Goal: Task Accomplishment & Management: Manage account settings

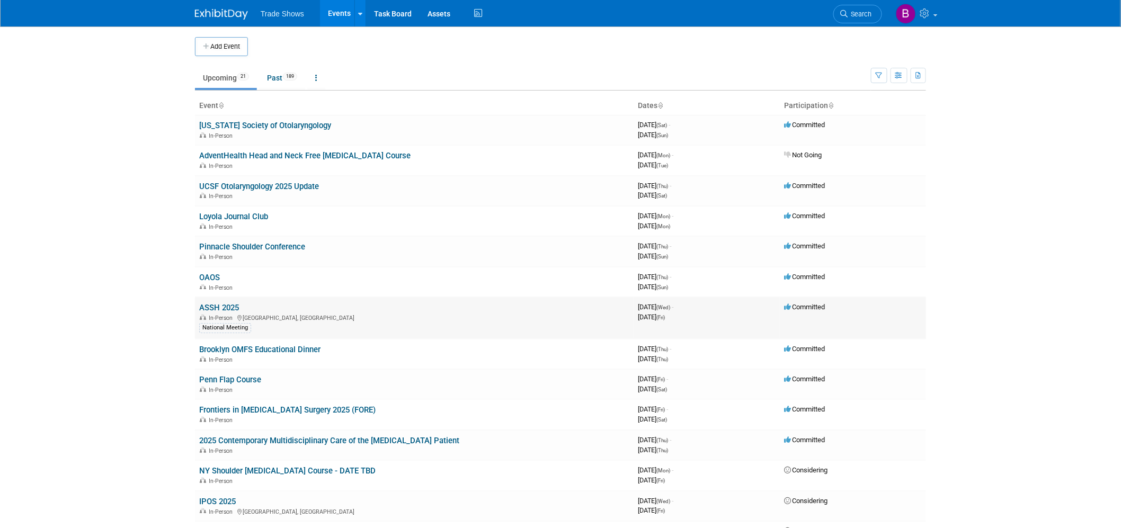
drag, startPoint x: 225, startPoint y: 241, endPoint x: 244, endPoint y: 321, distance: 81.7
drag, startPoint x: 244, startPoint y: 321, endPoint x: 102, endPoint y: 440, distance: 185.8
click at [102, 440] on body "Trade Shows Events Add Event Bulk Upload Events Shareable Event Boards Recently…" at bounding box center [560, 264] width 1121 height 528
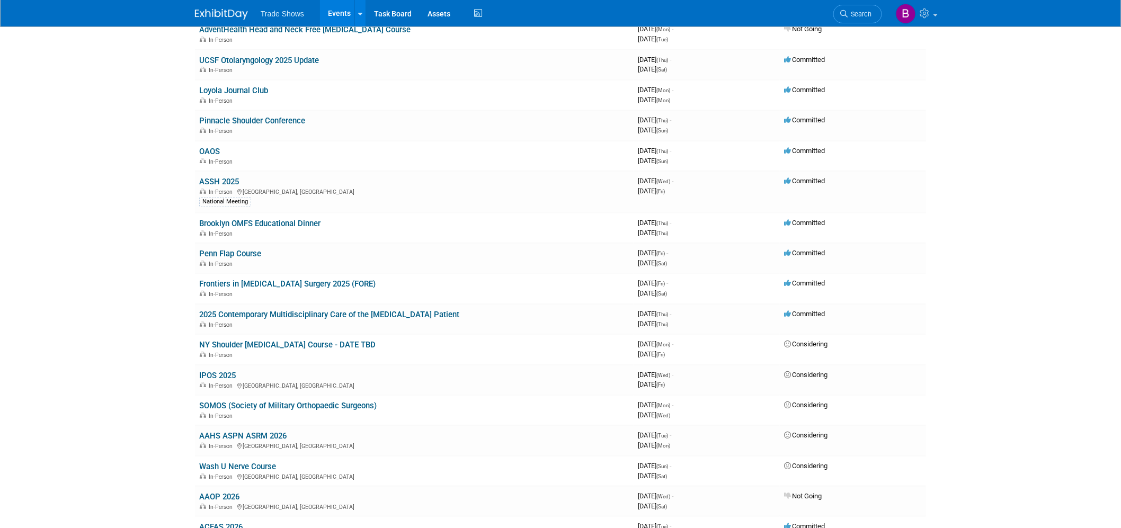
scroll to position [294, 0]
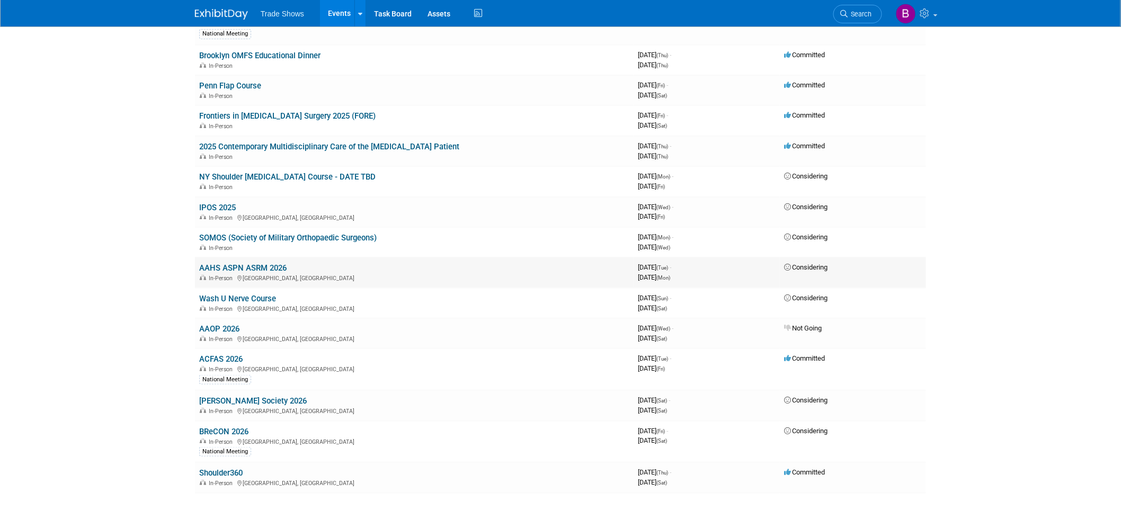
click at [244, 258] on td "AAHS ASPN ASRM 2026 In-Person [GEOGRAPHIC_DATA], [GEOGRAPHIC_DATA]" at bounding box center [414, 273] width 439 height 30
click at [244, 263] on link "AAHS ASPN ASRM 2026" at bounding box center [242, 268] width 87 height 10
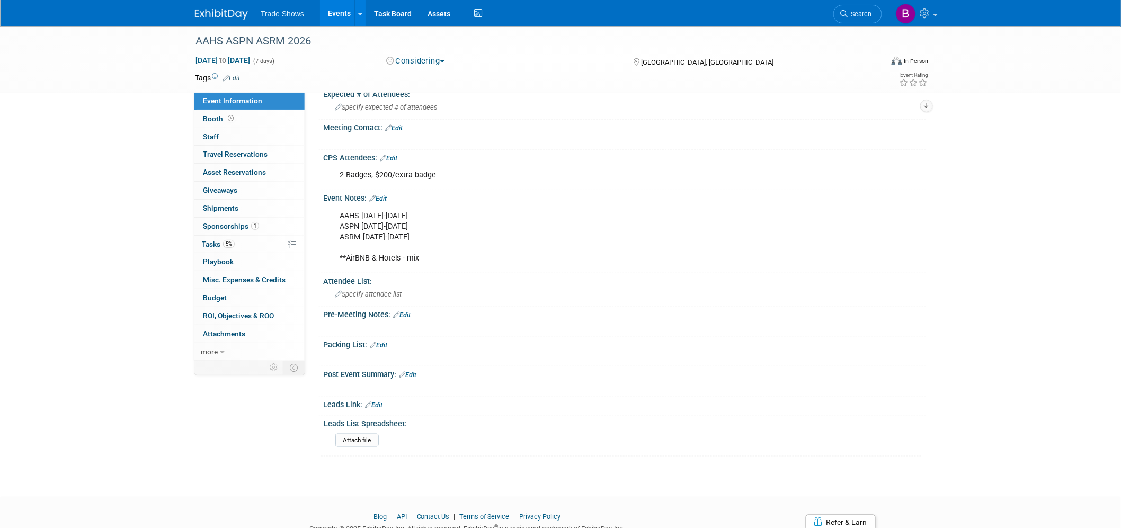
scroll to position [405, 0]
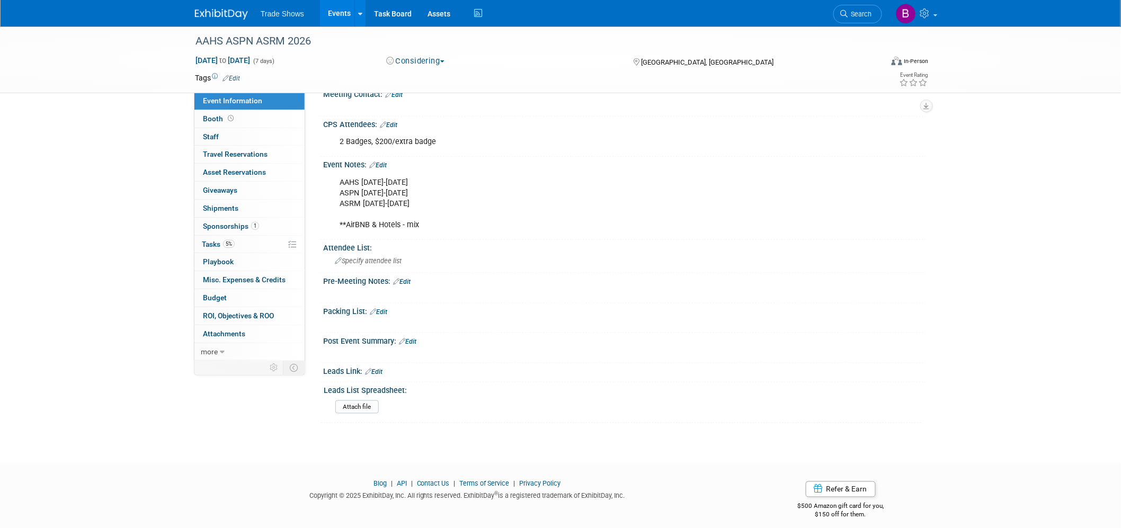
click at [385, 162] on link "Edit" at bounding box center [377, 165] width 17 height 7
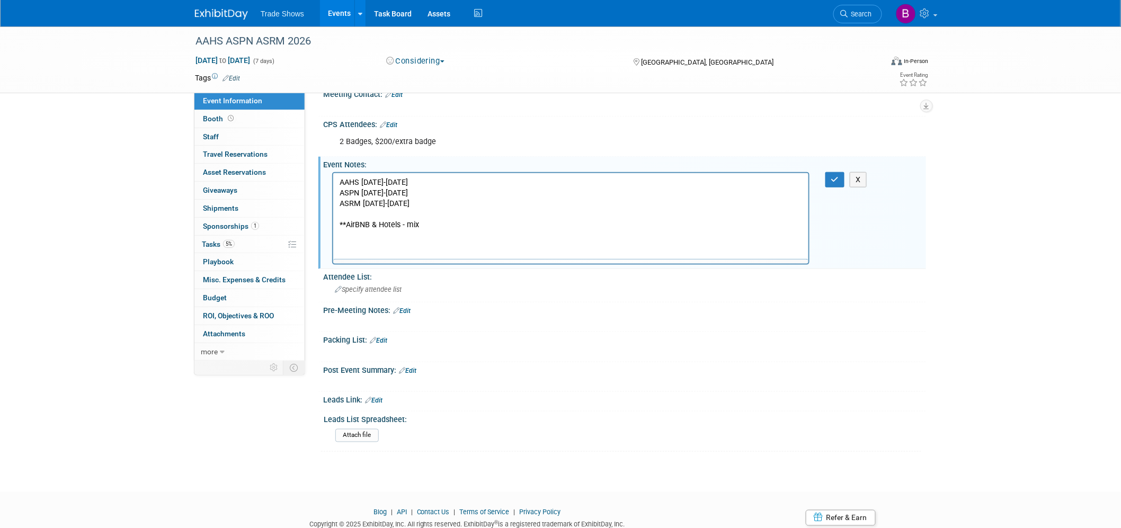
scroll to position [0, 0]
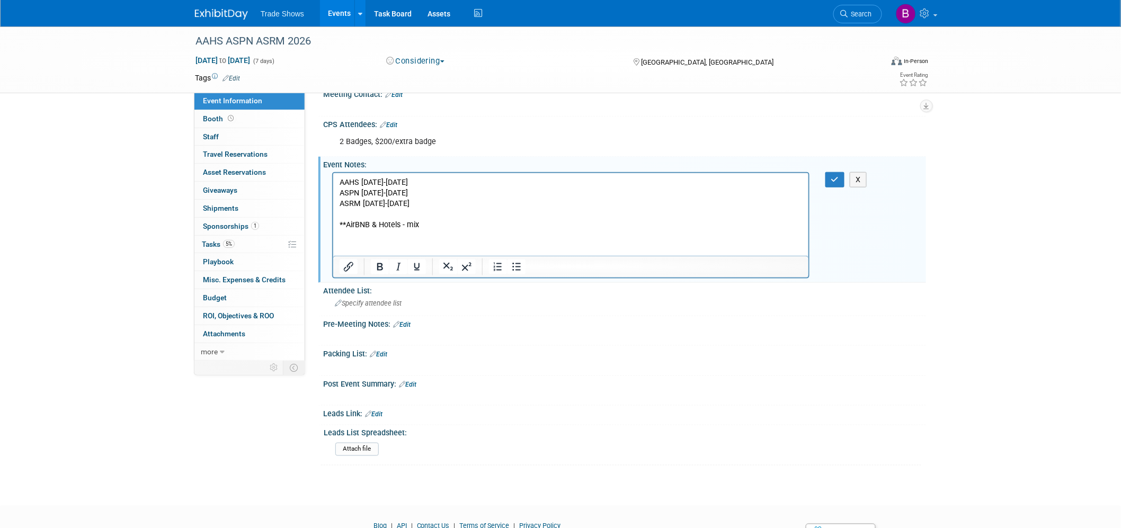
click at [444, 229] on p "AAHS January 13-17 ASPN January 16-18 ASRM January 16-19 **AirBNB & Hotels - mix" at bounding box center [570, 203] width 463 height 53
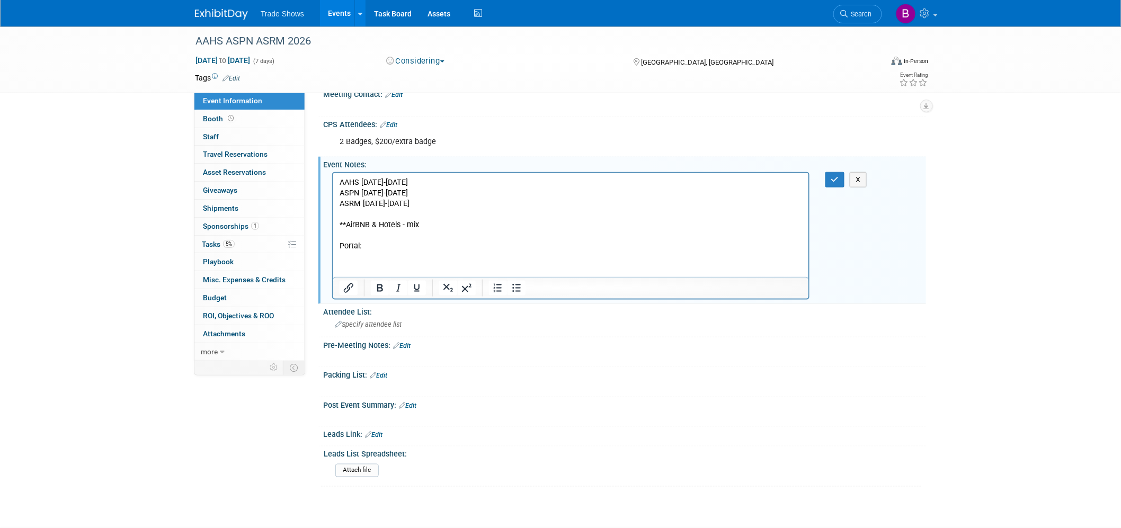
click at [371, 247] on p "Portal:" at bounding box center [570, 246] width 463 height 11
click at [371, 247] on p "Portal: ﻿" at bounding box center [570, 246] width 463 height 11
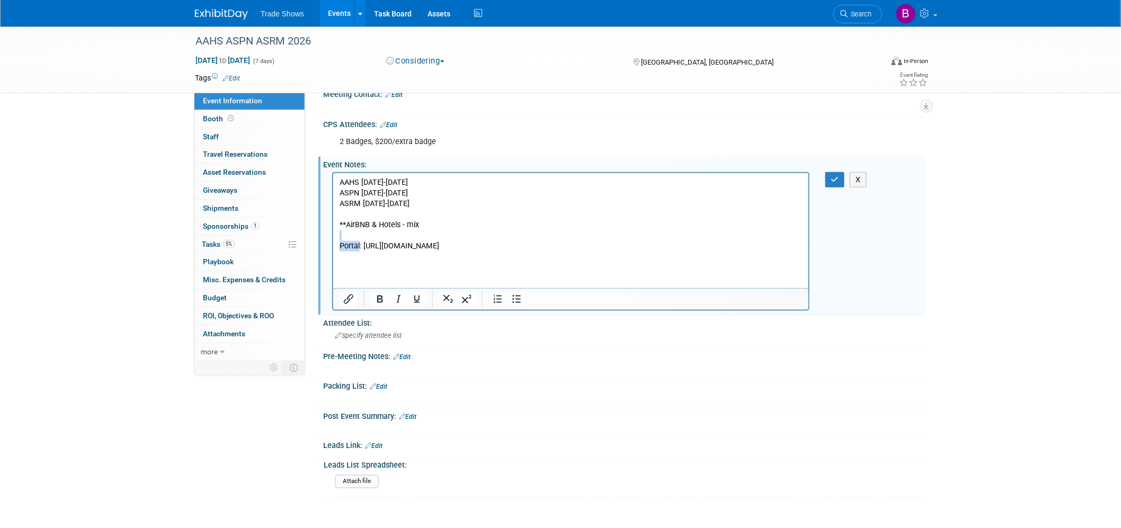
drag, startPoint x: 359, startPoint y: 249, endPoint x: 269, endPoint y: 240, distance: 90.5
click at [333, 240] on html "AAHS January 13-17 ASPN January 16-18 ASRM January 16-19 **AirBNB & Hotels - mi…" at bounding box center [570, 212] width 475 height 79
click at [344, 295] on icon "Insert/edit link" at bounding box center [349, 300] width 10 height 10
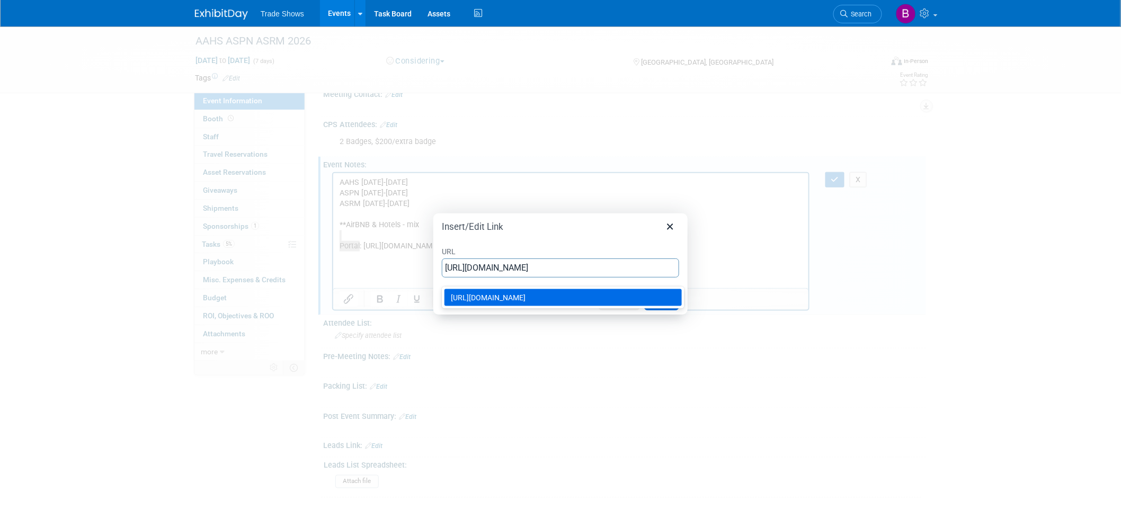
scroll to position [0, 299]
click at [619, 269] on input "https://exhibitors.cvent.com/events/fa567daa-12bd-41a5-a71a-215c53bd1dd1/exhibi…" at bounding box center [560, 268] width 237 height 19
type input "https://exhibitors.cvent.com/events/fa567daa-12bd-41a5-a71a-215c53bd1dd1/exhibi…"
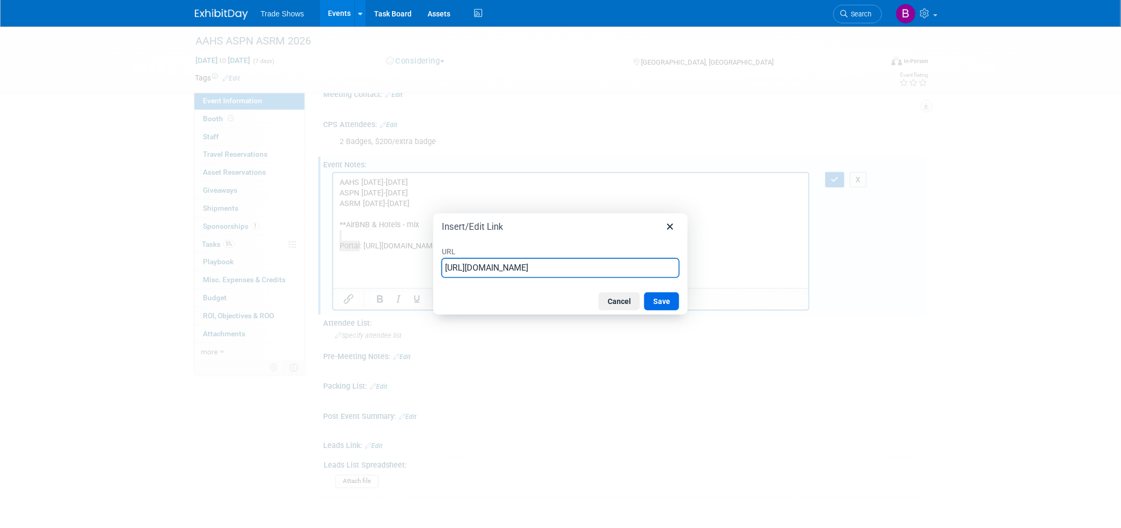
click at [653, 246] on label "URL" at bounding box center [560, 251] width 237 height 14
click at [653, 259] on input "https://exhibitors.cvent.com/events/fa567daa-12bd-41a5-a71a-215c53bd1dd1/exhibi…" at bounding box center [560, 268] width 237 height 19
click at [668, 298] on button "Save" at bounding box center [661, 302] width 35 height 18
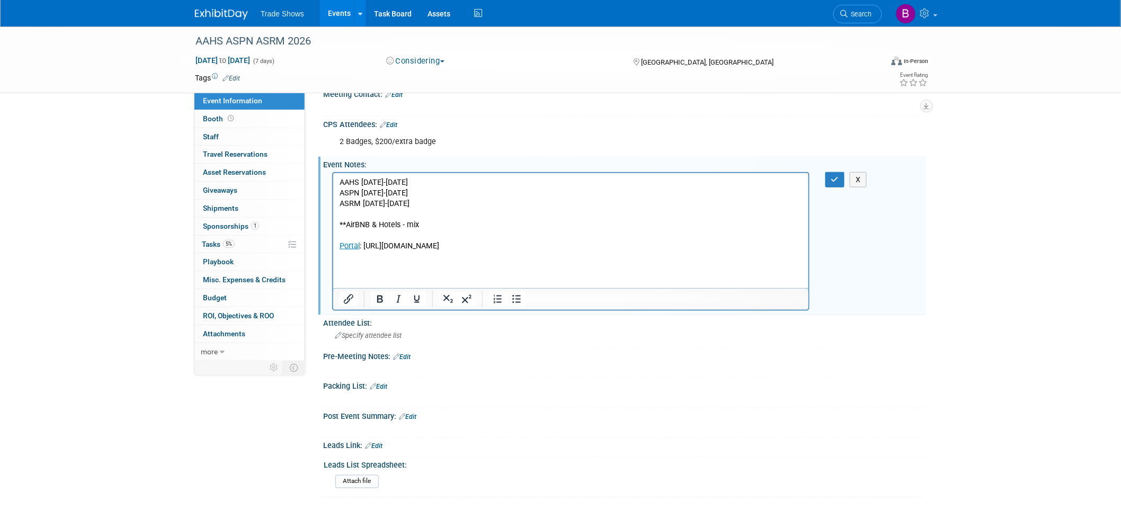
click at [480, 251] on p "Portal : https://exhibitors.cvent.com/events/fa567daa-12bd-41a5-a71a-215c53bd1d…" at bounding box center [570, 246] width 463 height 11
drag, startPoint x: 461, startPoint y: 255, endPoint x: 364, endPoint y: 246, distance: 97.4
click at [364, 246] on p "Portal : https://exhibitors.cvent.com/events/fa567daa-12bd-41a5-a71a-215c53bd1d…" at bounding box center [570, 246] width 463 height 11
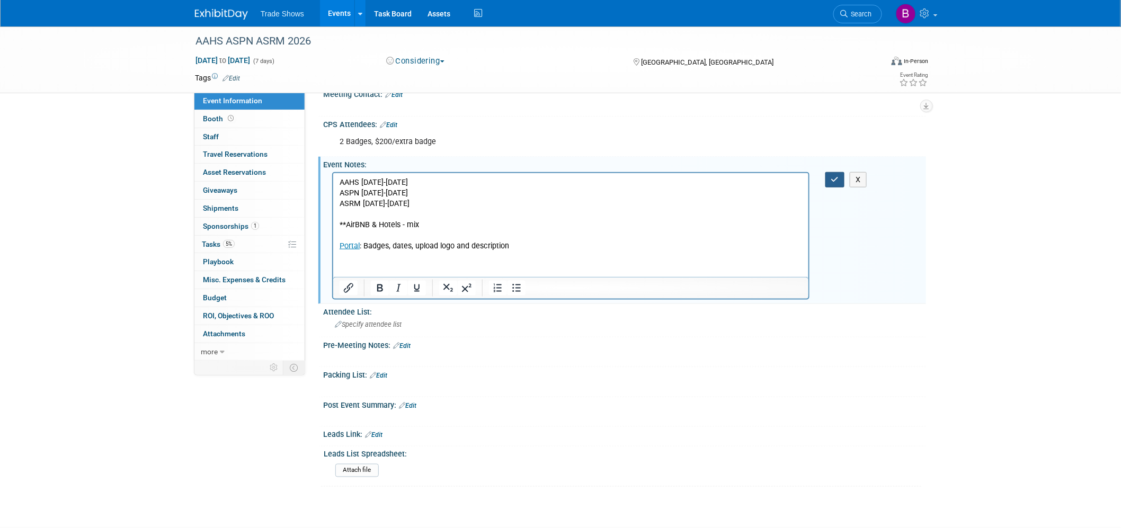
drag, startPoint x: 840, startPoint y: 175, endPoint x: 845, endPoint y: 164, distance: 11.8
click at [840, 175] on button "button" at bounding box center [836, 179] width 20 height 15
